Goal: Information Seeking & Learning: Understand process/instructions

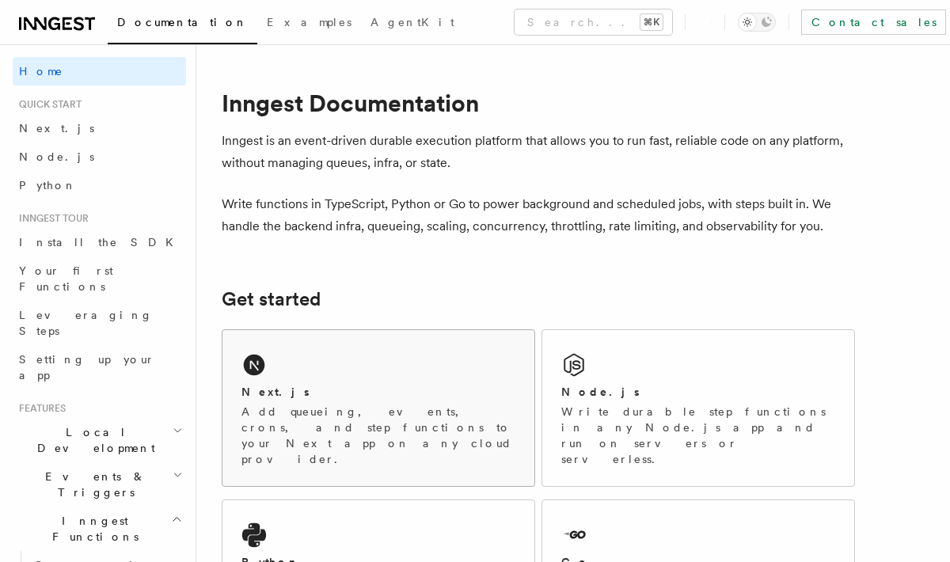
click at [442, 404] on p "Add queueing, events, crons, and step functions to your Next app on any cloud p…" at bounding box center [379, 435] width 274 height 63
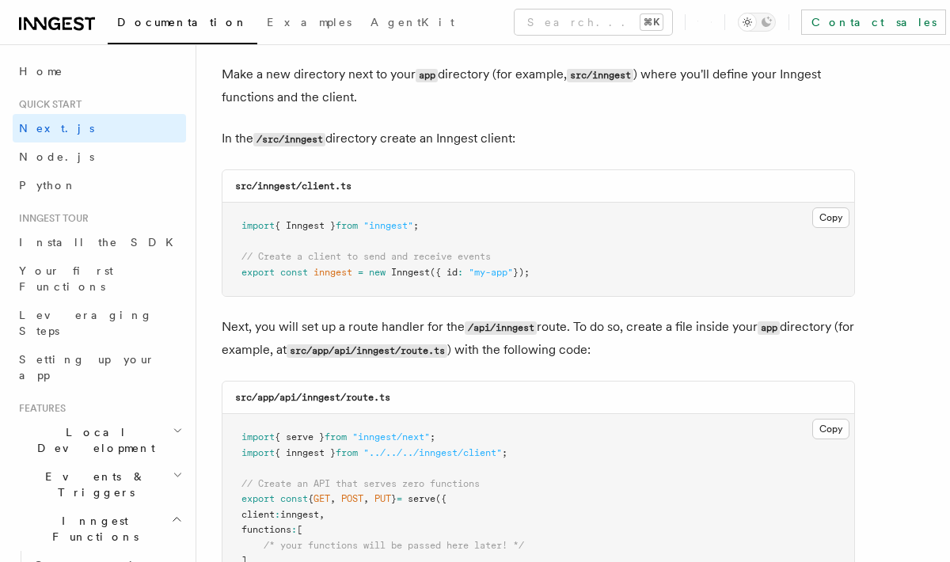
scroll to position [1971, 0]
click at [836, 215] on button "Copy Copied" at bounding box center [831, 216] width 37 height 21
click at [824, 426] on button "Copy Copied" at bounding box center [831, 427] width 37 height 21
click at [676, 136] on p "In the /src/inngest directory create an Inngest client:" at bounding box center [539, 137] width 634 height 23
